Goal: Task Accomplishment & Management: Use online tool/utility

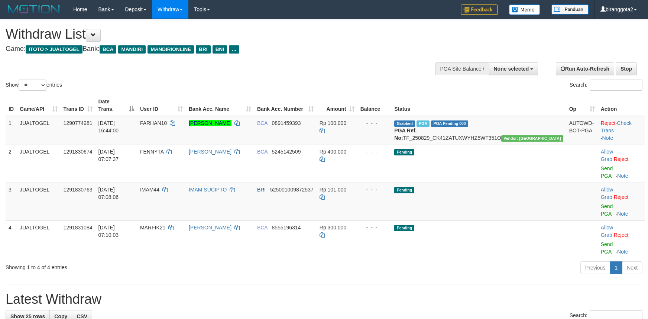
select select
select select "**"
click at [521, 292] on h1 "Latest Withdraw" at bounding box center [324, 299] width 637 height 15
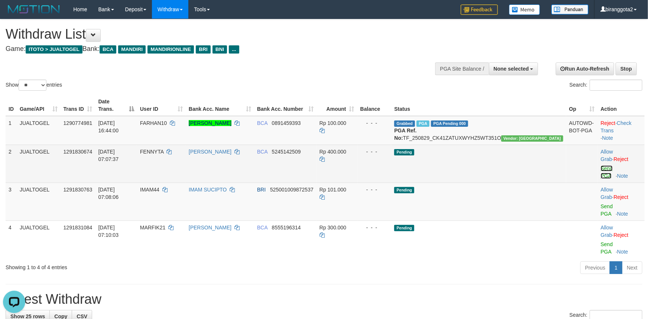
click at [609, 165] on link "Send PGA" at bounding box center [607, 171] width 12 height 13
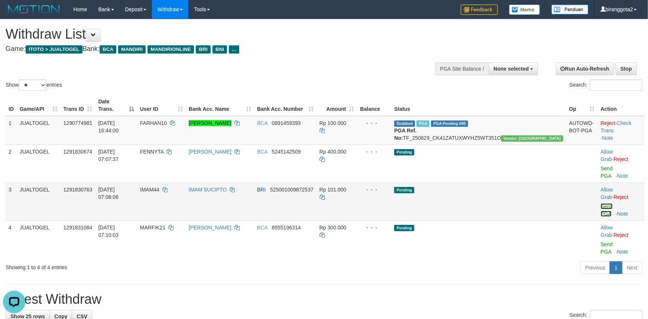
click at [602, 203] on link "Send PGA" at bounding box center [607, 209] width 12 height 13
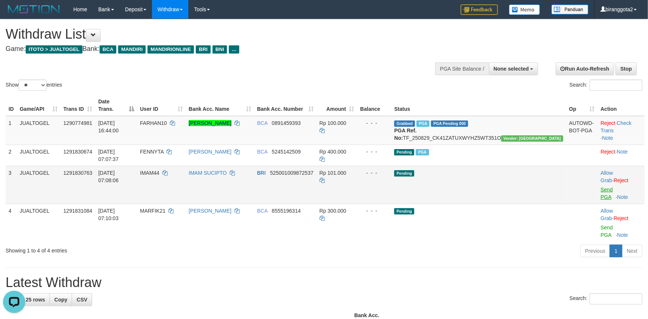
click at [599, 244] on div "Previous 1 Next" at bounding box center [459, 252] width 367 height 16
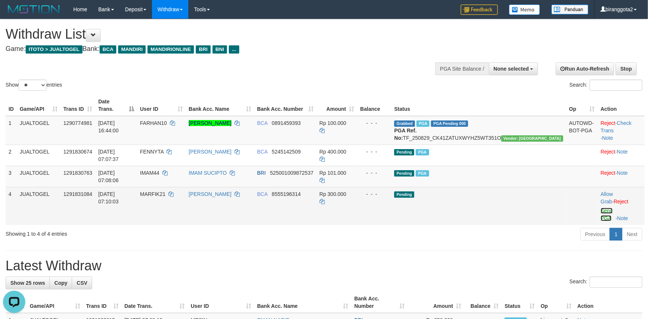
click at [601, 208] on link "Send PGA" at bounding box center [607, 214] width 12 height 13
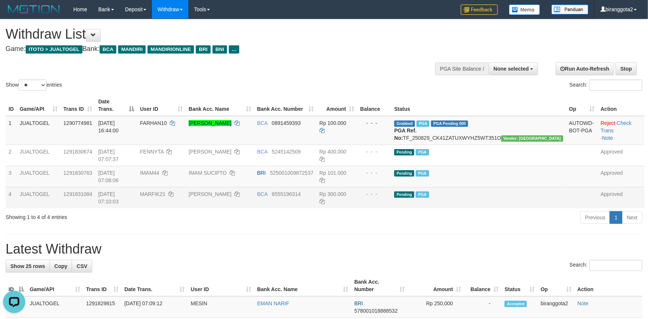
drag, startPoint x: 378, startPoint y: 231, endPoint x: 383, endPoint y: 227, distance: 5.8
click at [379, 241] on h1 "Latest Withdraw" at bounding box center [324, 248] width 637 height 15
drag, startPoint x: 379, startPoint y: 186, endPoint x: 398, endPoint y: 186, distance: 18.9
click at [386, 186] on div "ID Game/API Trans ID Date Trans. User ID Bank Acc. Name Bank Acc. Number Amount…" at bounding box center [324, 151] width 648 height 118
click at [447, 210] on div "Previous 1 Next" at bounding box center [459, 218] width 367 height 16
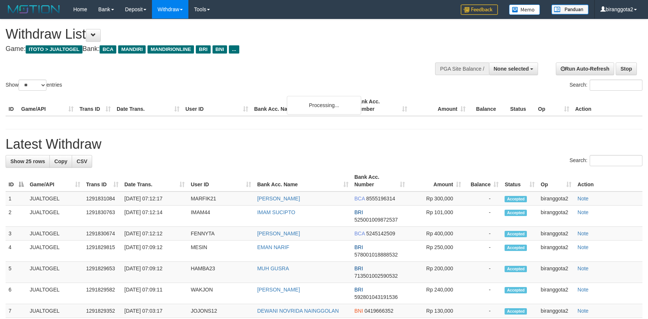
select select
select select "**"
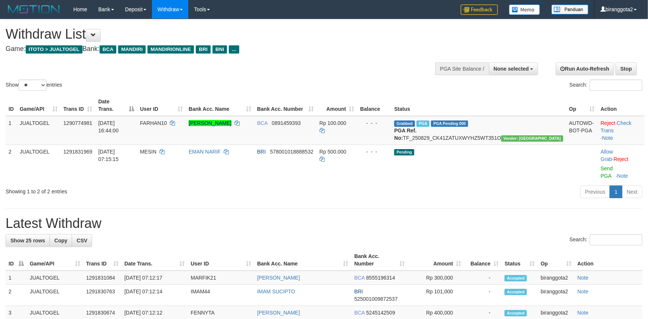
click at [452, 208] on hr at bounding box center [324, 208] width 637 height 0
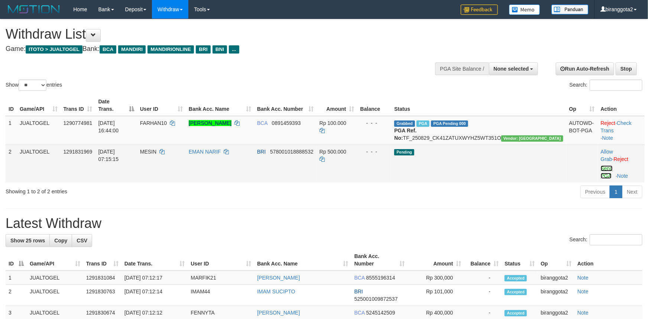
click at [601, 165] on link "Send PGA" at bounding box center [607, 171] width 12 height 13
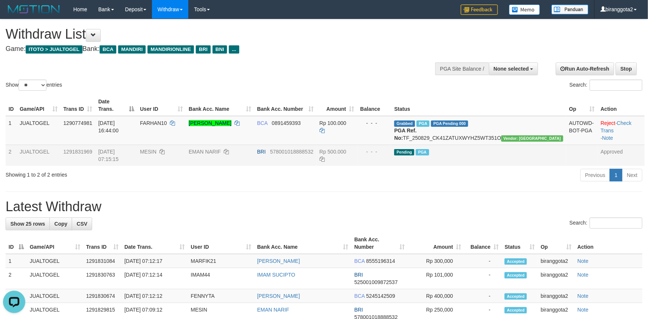
click at [380, 199] on h1 "Latest Withdraw" at bounding box center [324, 206] width 637 height 15
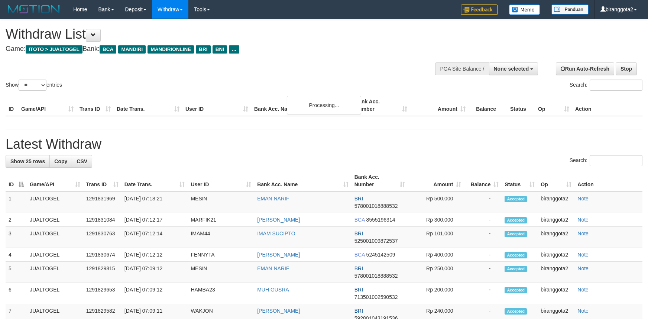
select select
select select "**"
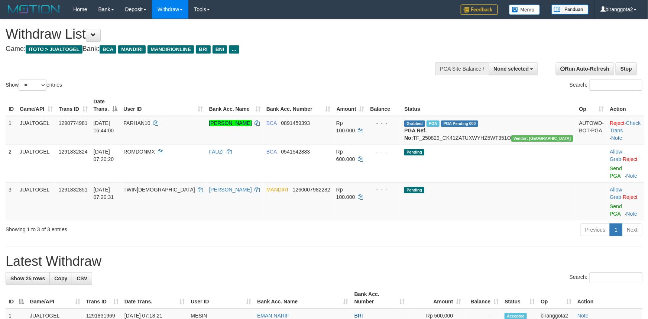
drag, startPoint x: 340, startPoint y: 240, endPoint x: 336, endPoint y: 227, distance: 13.4
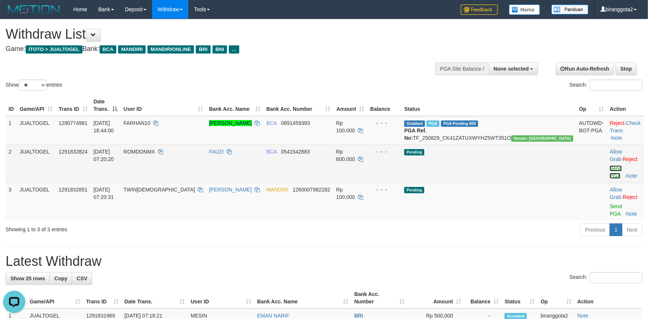
click at [609, 165] on link "Send PGA" at bounding box center [615, 171] width 12 height 13
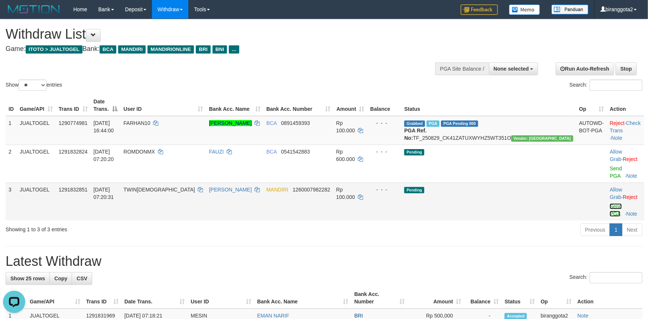
click at [609, 203] on link "Send PGA" at bounding box center [615, 209] width 12 height 13
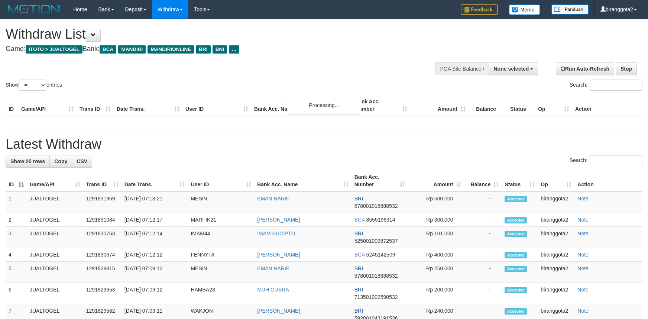
select select
select select "**"
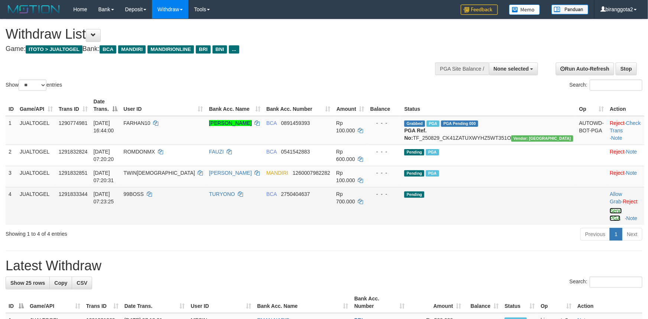
click at [609, 208] on link "Send PGA" at bounding box center [615, 214] width 12 height 13
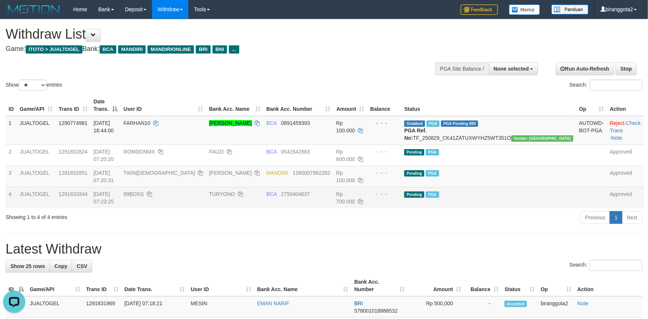
drag, startPoint x: 495, startPoint y: 249, endPoint x: 486, endPoint y: 234, distance: 17.3
click at [496, 260] on div "Search:" at bounding box center [324, 266] width 637 height 13
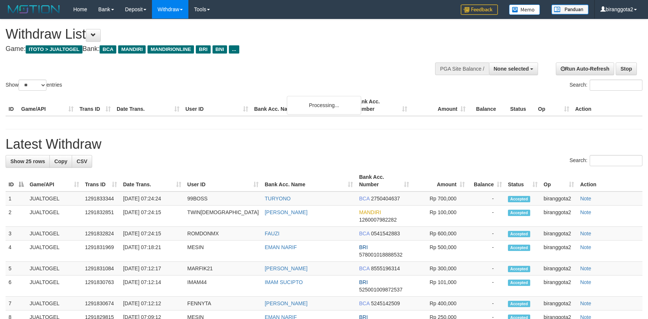
select select
select select "**"
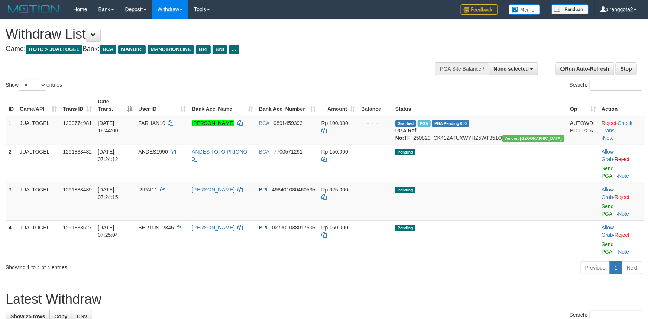
drag, startPoint x: 529, startPoint y: 252, endPoint x: 523, endPoint y: 244, distance: 9.3
click at [528, 292] on h1 "Latest Withdraw" at bounding box center [324, 299] width 637 height 15
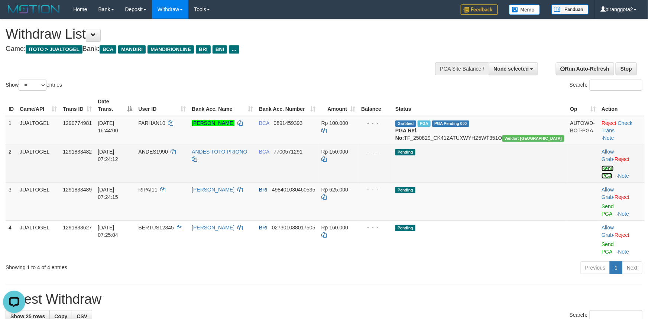
click at [601, 165] on link "Send PGA" at bounding box center [607, 171] width 12 height 13
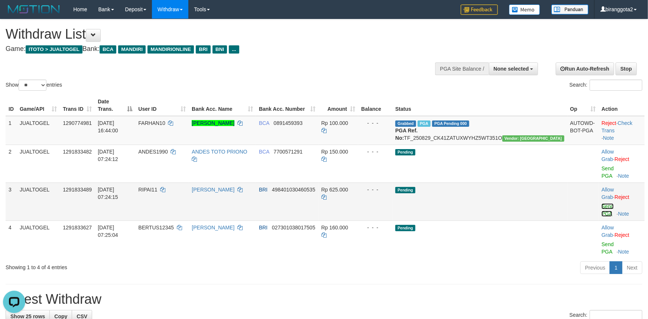
click at [601, 203] on link "Send PGA" at bounding box center [607, 209] width 12 height 13
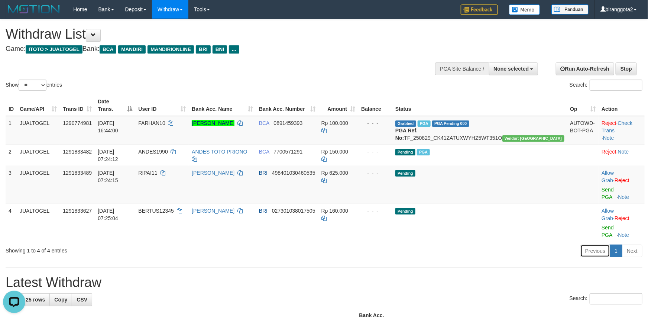
click at [604, 244] on link "Previous" at bounding box center [595, 250] width 30 height 13
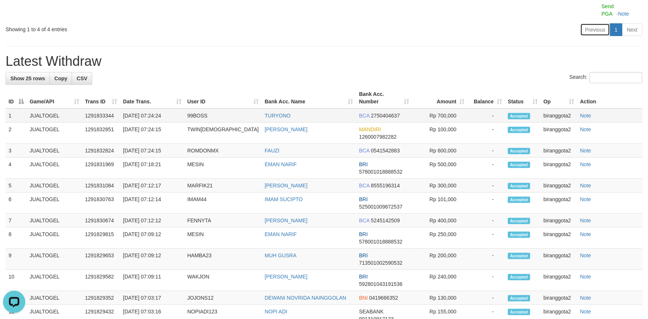
scroll to position [102, 0]
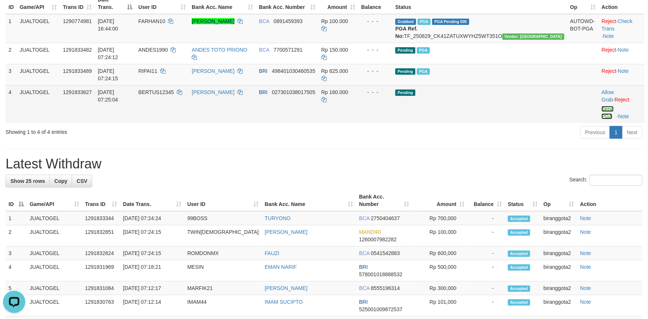
click at [601, 106] on link "Send PGA" at bounding box center [607, 112] width 12 height 13
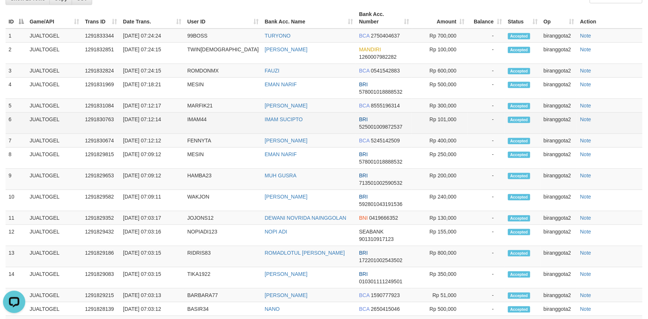
scroll to position [262, 0]
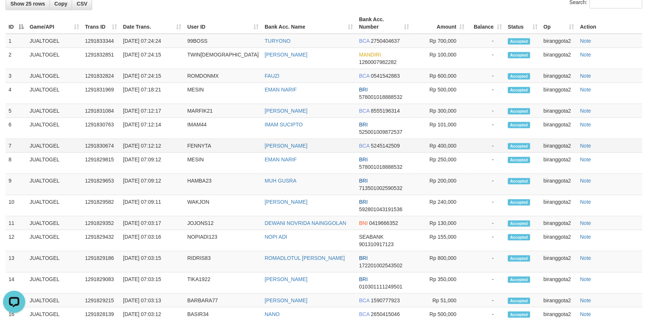
click at [577, 139] on td "Note" at bounding box center [609, 146] width 65 height 14
click at [580, 143] on link "Note" at bounding box center [585, 146] width 11 height 6
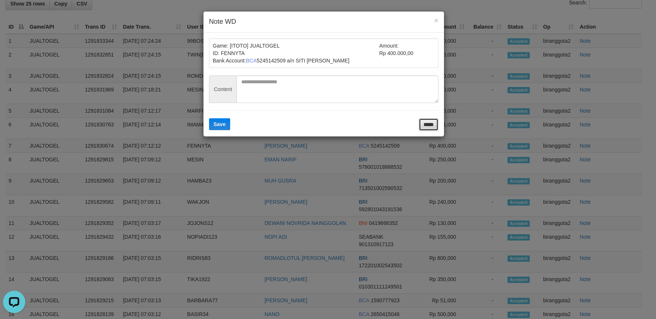
click at [425, 131] on input "*****" at bounding box center [429, 124] width 20 height 13
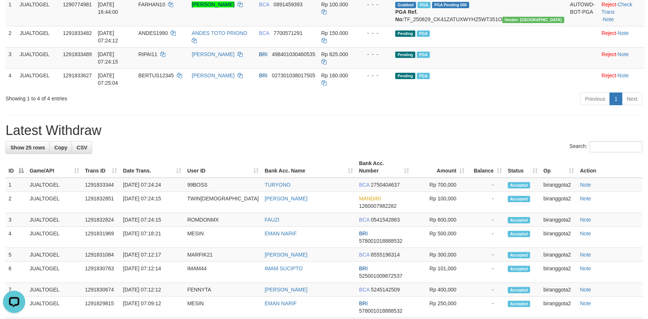
scroll to position [0, 0]
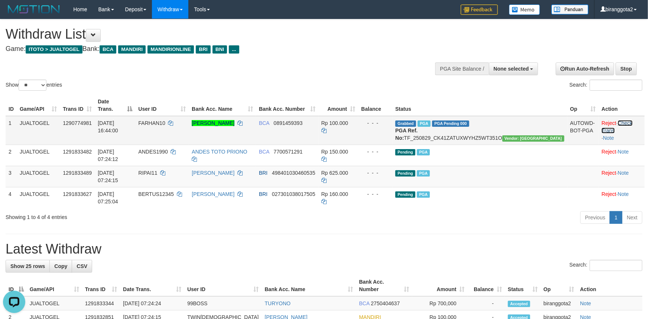
click at [618, 120] on link "Check Trans" at bounding box center [616, 126] width 31 height 13
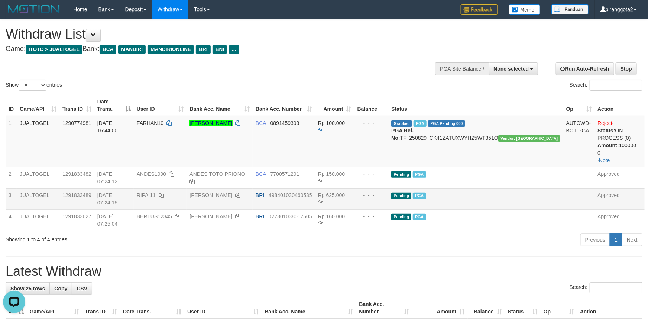
drag, startPoint x: 406, startPoint y: 185, endPoint x: 402, endPoint y: 182, distance: 5.0
click at [400, 187] on tbody "1 JUALTOGEL 1290774981 29/08/2025 16:44:00 FARHAN10 MOCHAMAD FARHAN WILDANA BCA…" at bounding box center [325, 173] width 639 height 114
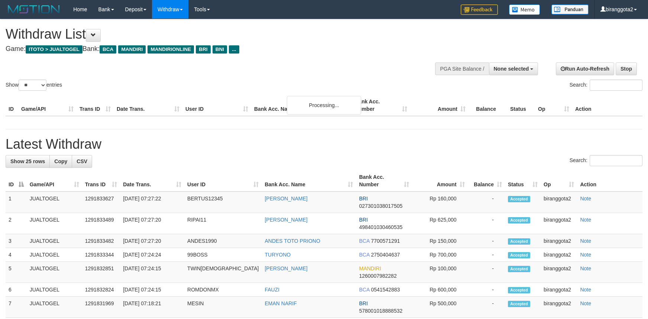
select select
select select "**"
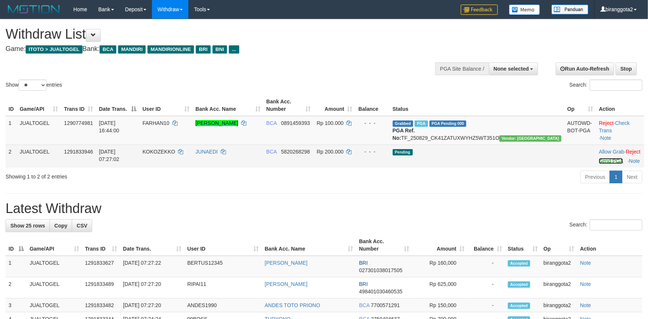
click at [599, 164] on link "Send PGA" at bounding box center [611, 161] width 24 height 6
